Goal: Task Accomplishment & Management: Manage account settings

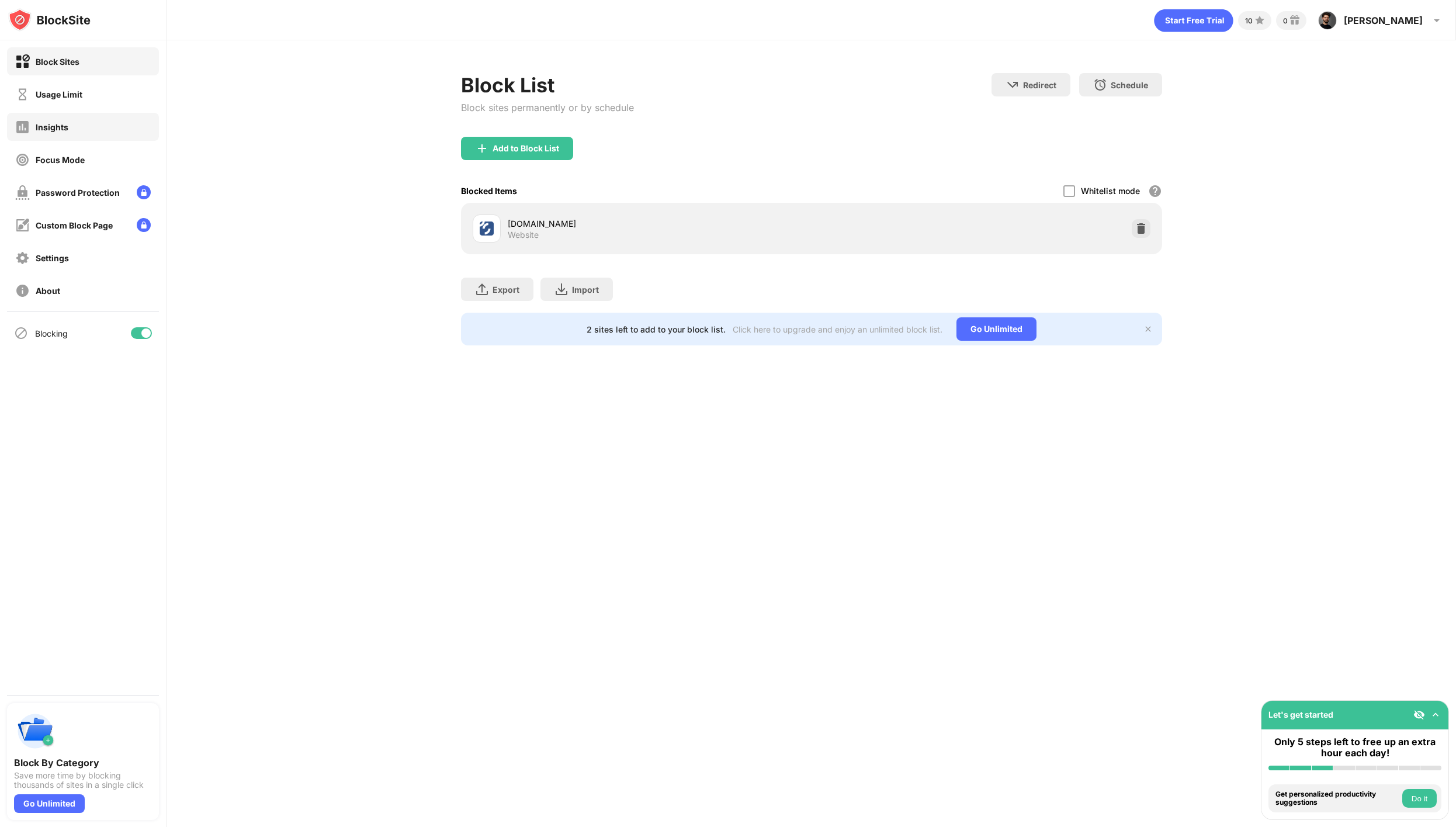
click at [108, 122] on div "Insights" at bounding box center [82, 126] width 152 height 28
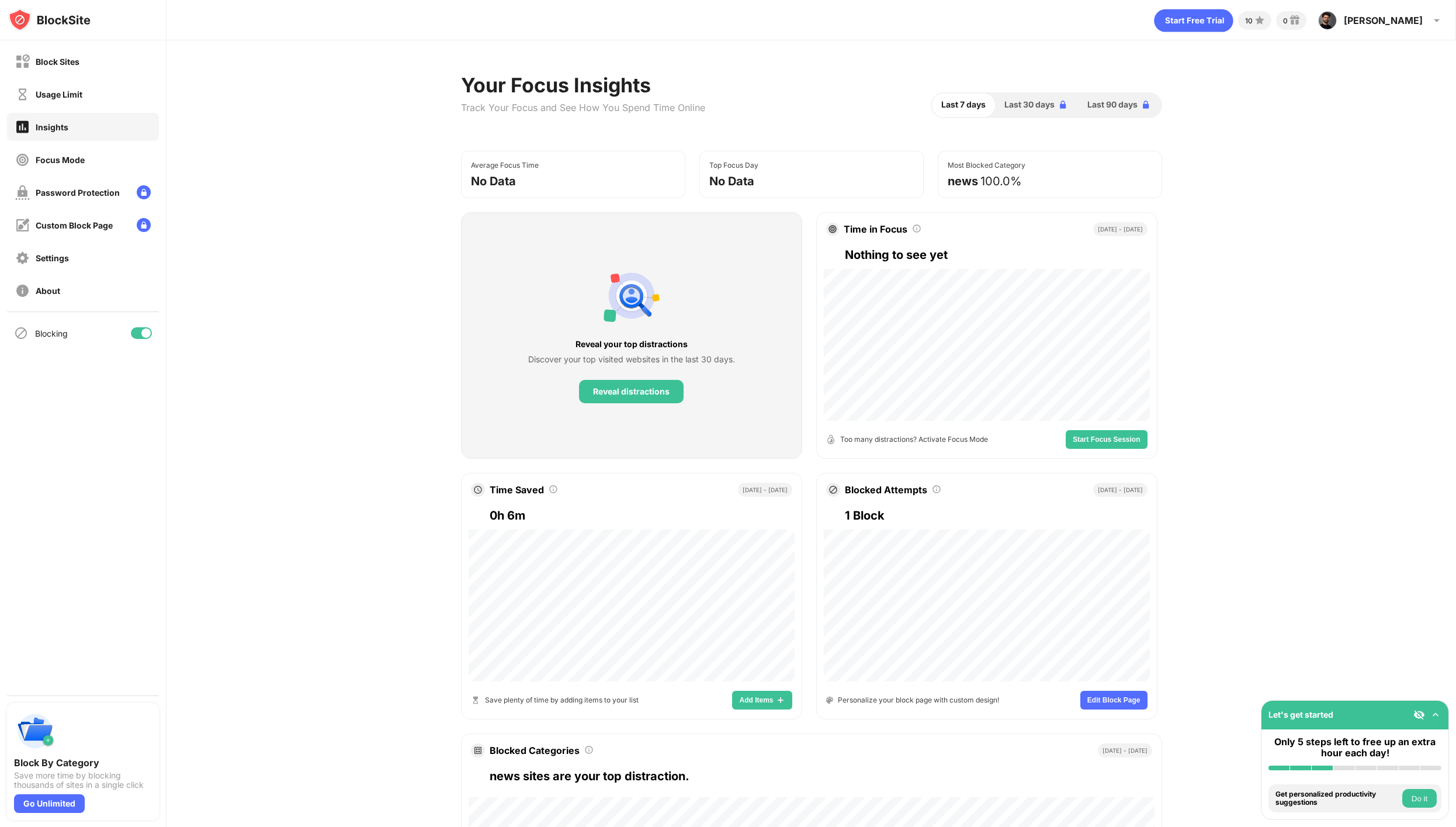
click at [94, 91] on div "Usage Limit" at bounding box center [82, 94] width 152 height 28
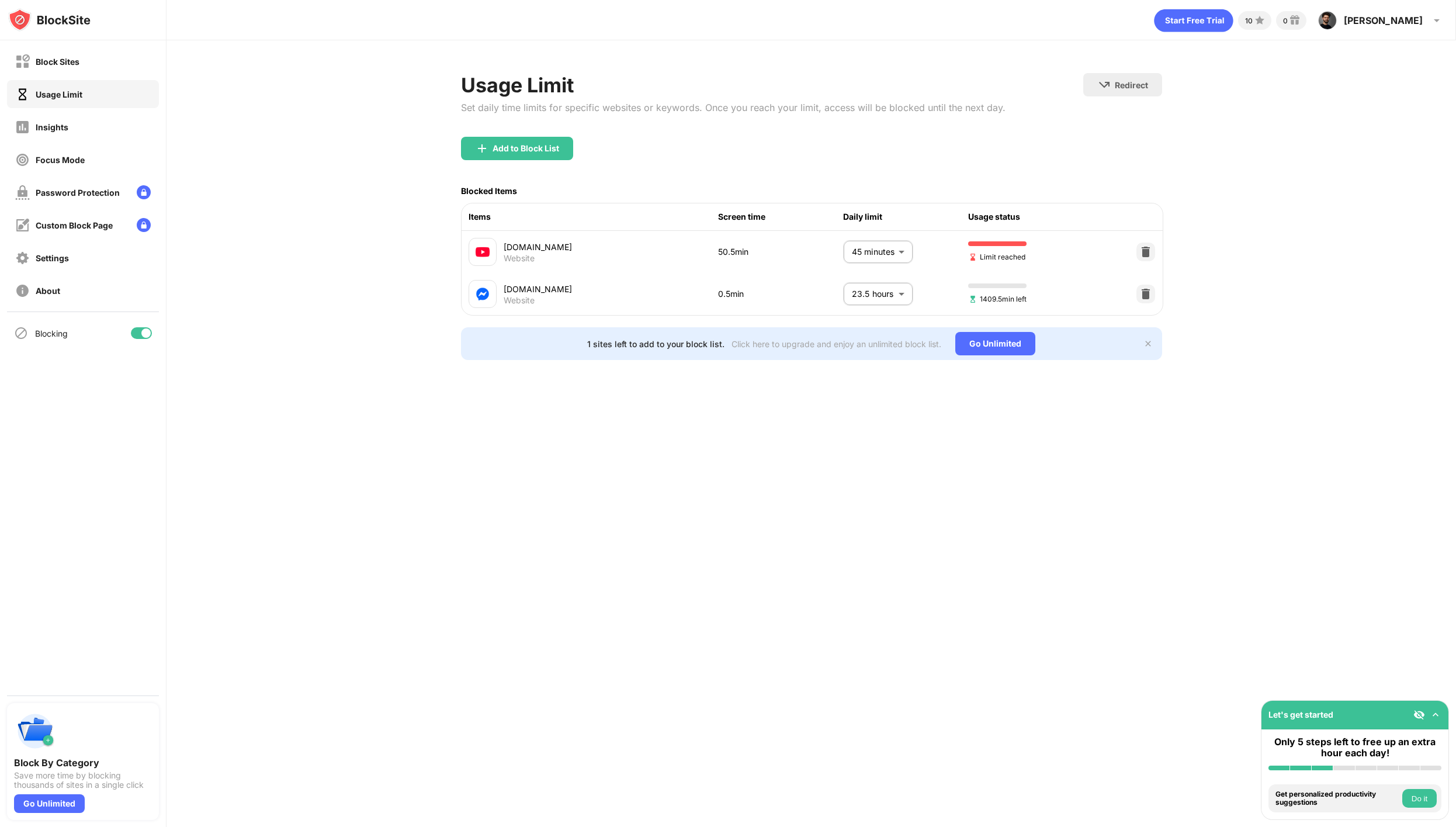
click at [91, 92] on div "Usage Limit" at bounding box center [82, 94] width 152 height 28
click at [867, 253] on body "Block Sites Usage Limit Insights Focus Mode Password Protection Custom Block Pa…" at bounding box center [728, 413] width 1456 height 827
click at [862, 391] on p "55 minutes" at bounding box center [869, 396] width 60 height 13
type input "**"
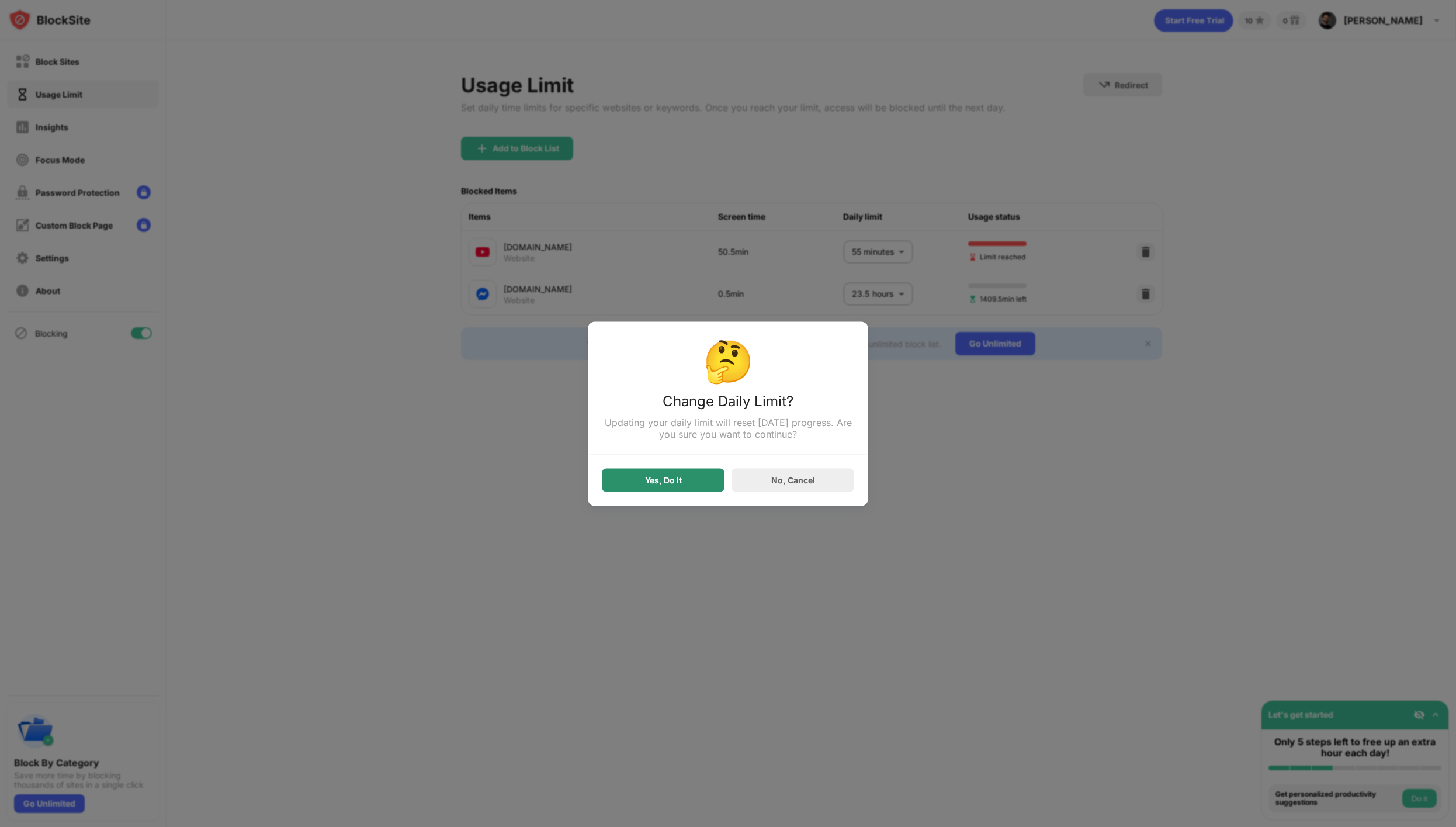
click at [684, 476] on div "Yes, Do It" at bounding box center [662, 480] width 122 height 23
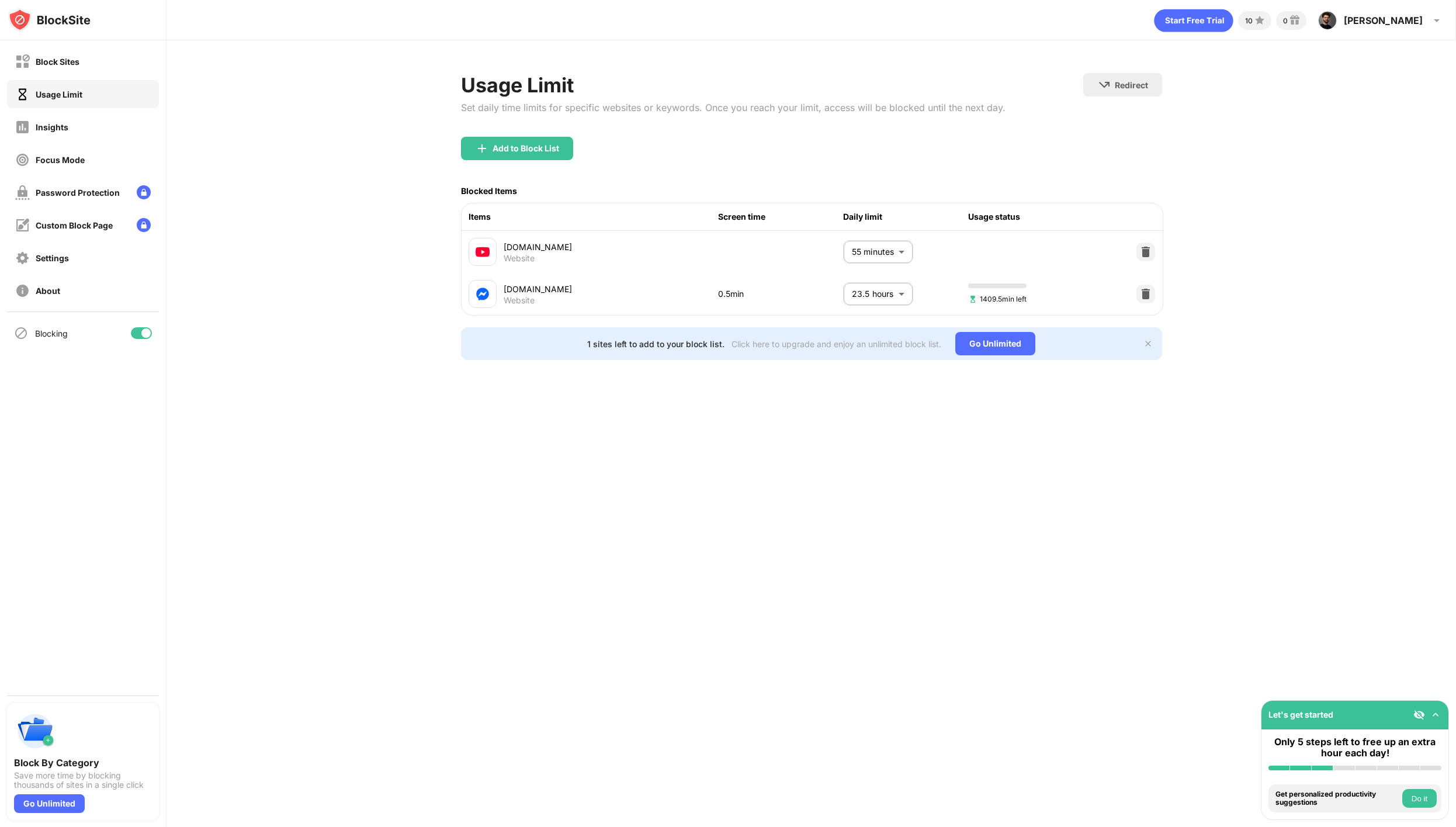
click at [873, 309] on body "Block Sites Usage Limit Insights Focus Mode Password Protection Custom Block Pa…" at bounding box center [728, 413] width 1456 height 827
click at [871, 346] on p "45 minutes" at bounding box center [869, 343] width 60 height 13
type input "**"
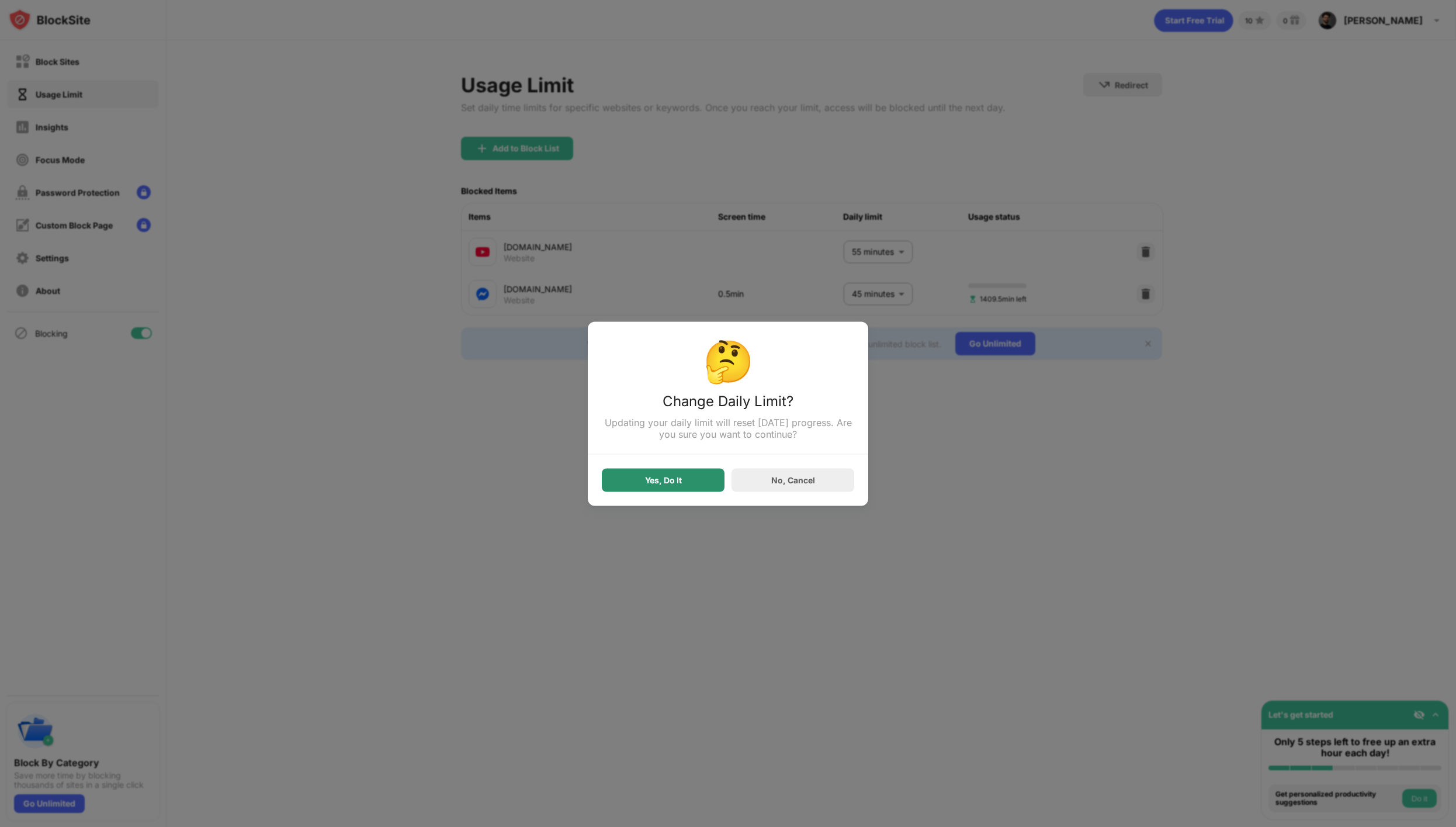
click at [655, 490] on div "Yes, Do It" at bounding box center [662, 480] width 122 height 23
